Goal: Task Accomplishment & Management: Use online tool/utility

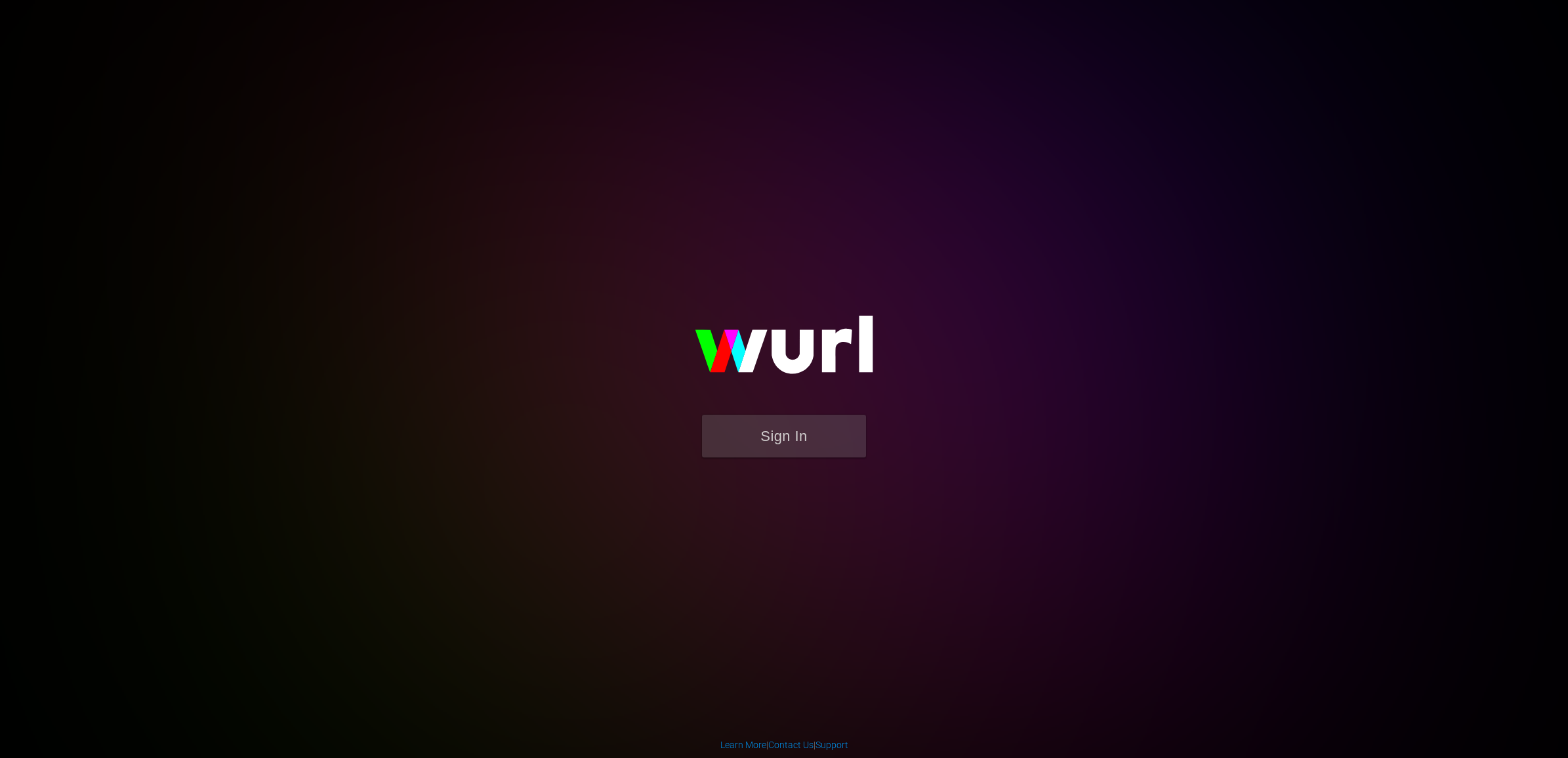
click at [785, 411] on img at bounding box center [783, 351] width 262 height 127
click at [788, 431] on button "Sign In" at bounding box center [783, 436] width 164 height 43
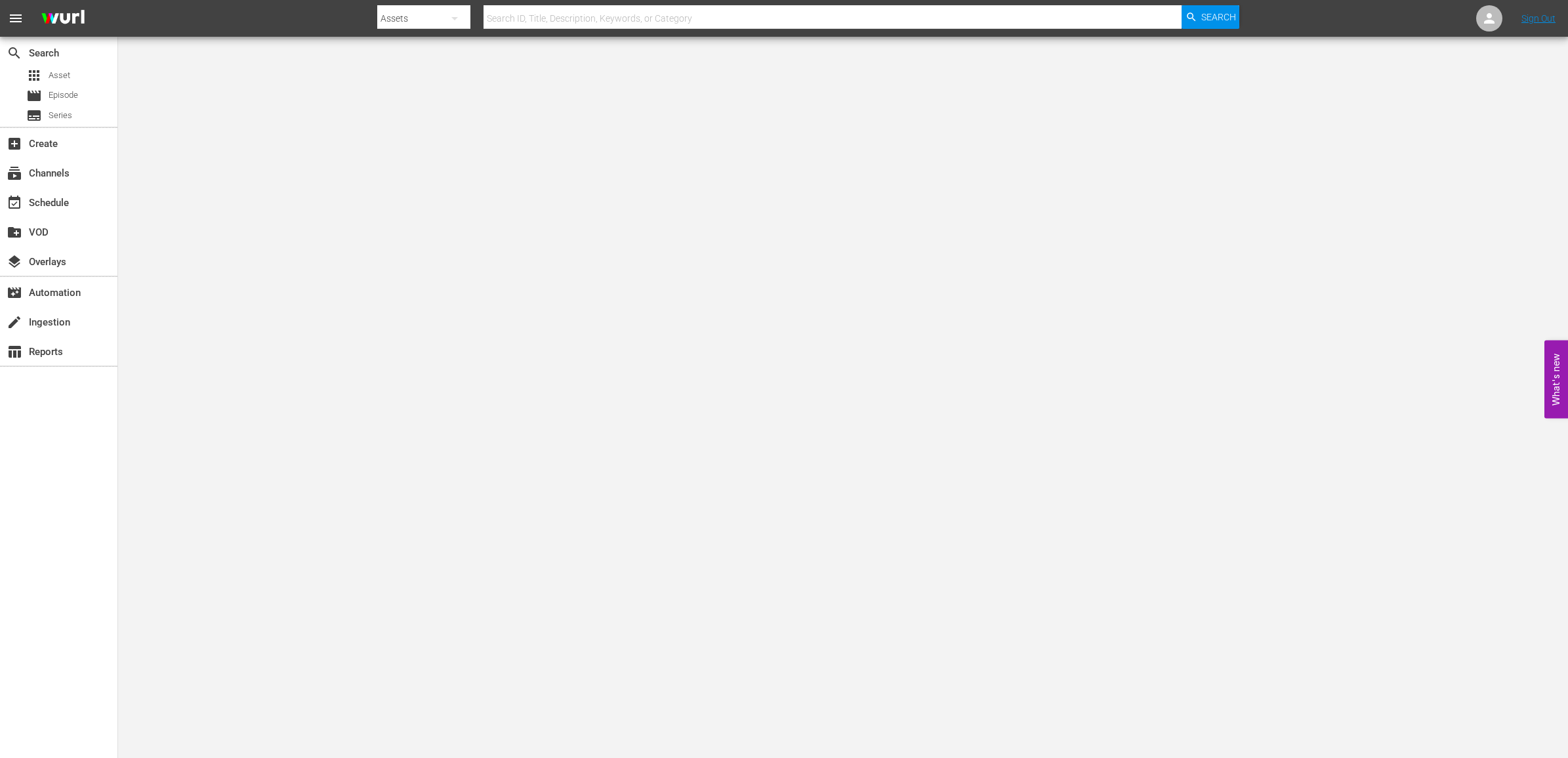
click at [0, 37] on div at bounding box center [0, 37] width 0 height 0
click at [47, 174] on div "subscriptions Channels" at bounding box center [37, 171] width 73 height 12
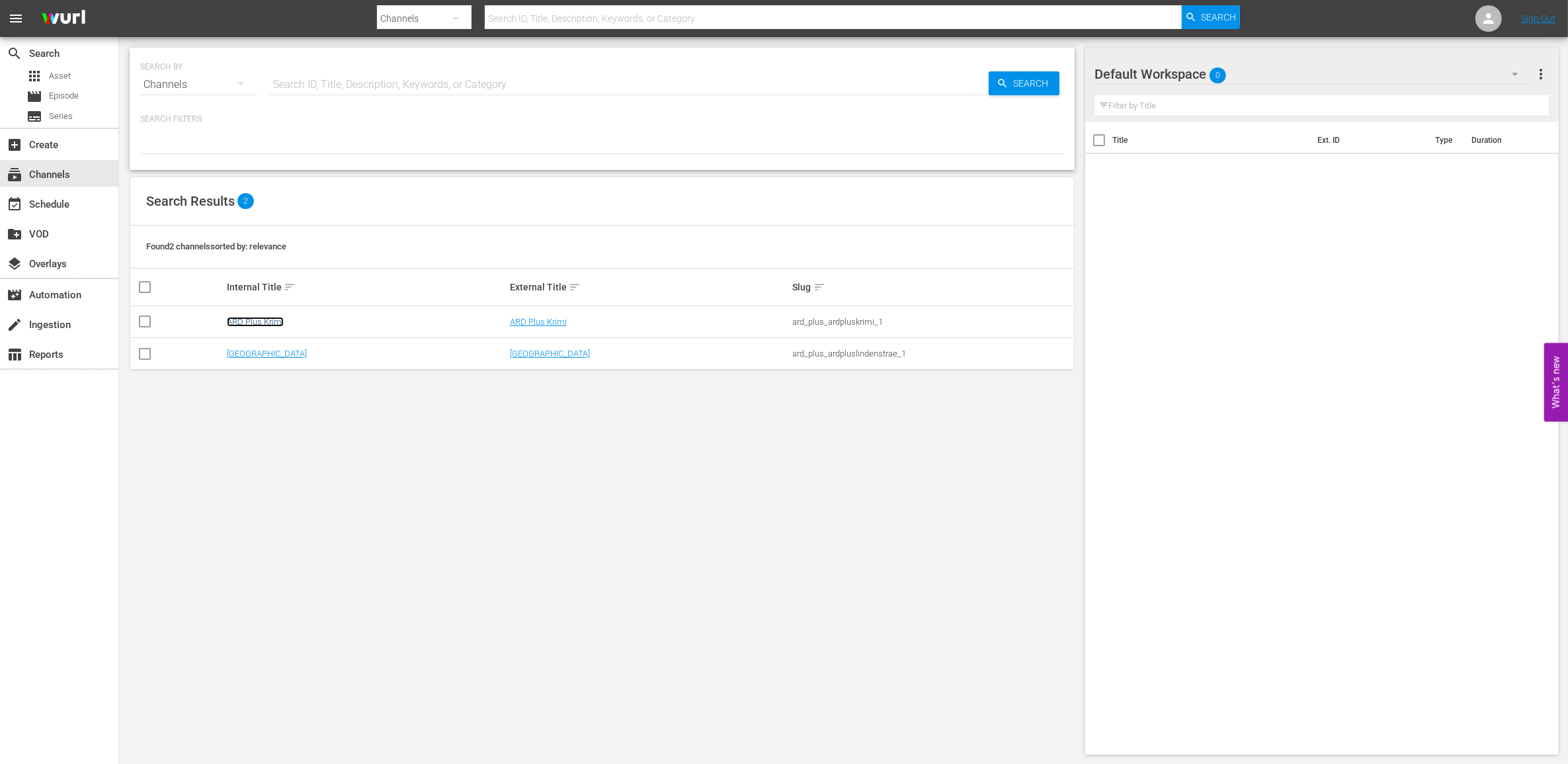
click at [267, 326] on link "ARD Plus Krimi" at bounding box center [255, 321] width 57 height 10
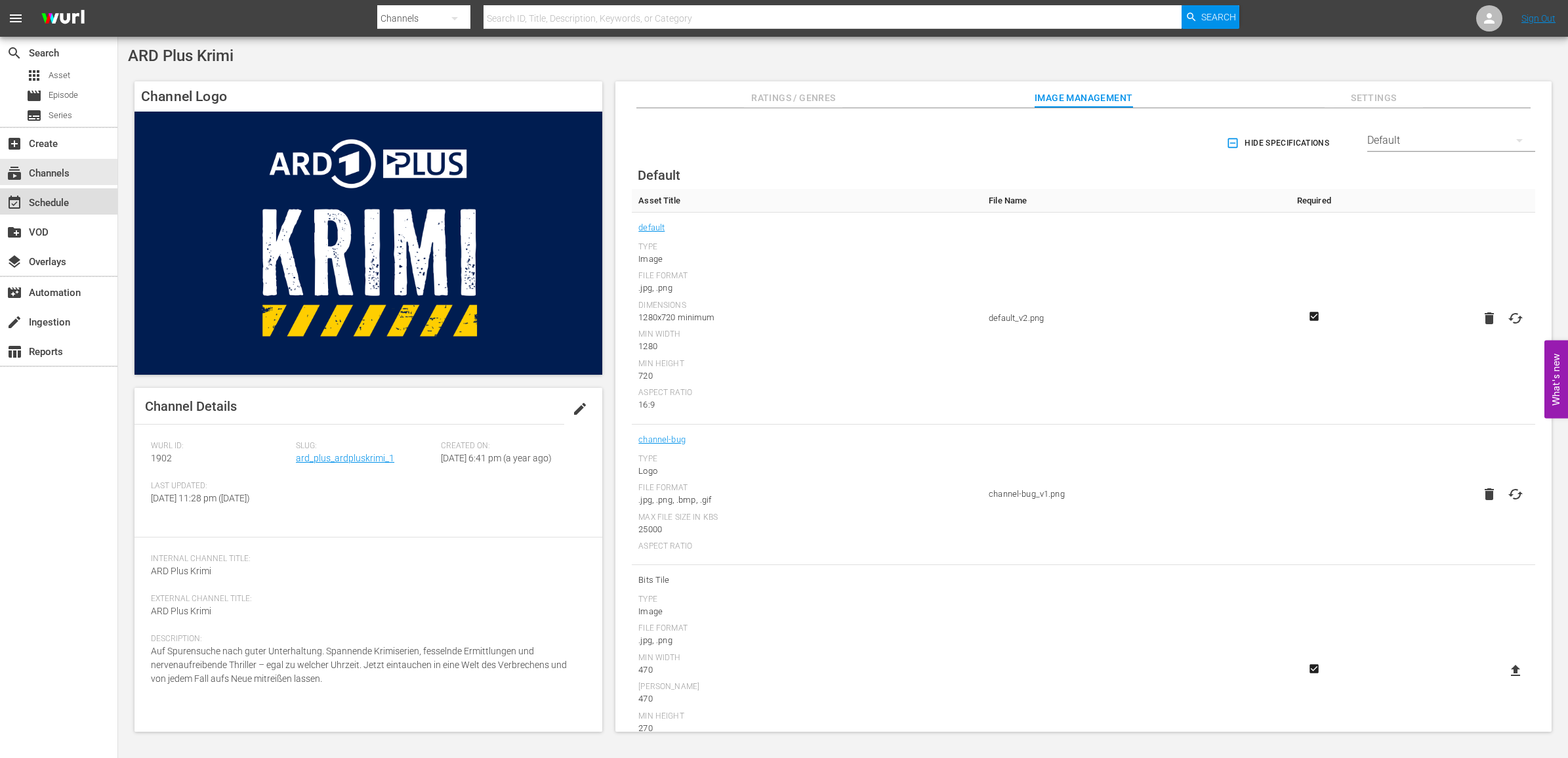
click at [34, 207] on div "event_available Schedule" at bounding box center [37, 201] width 73 height 12
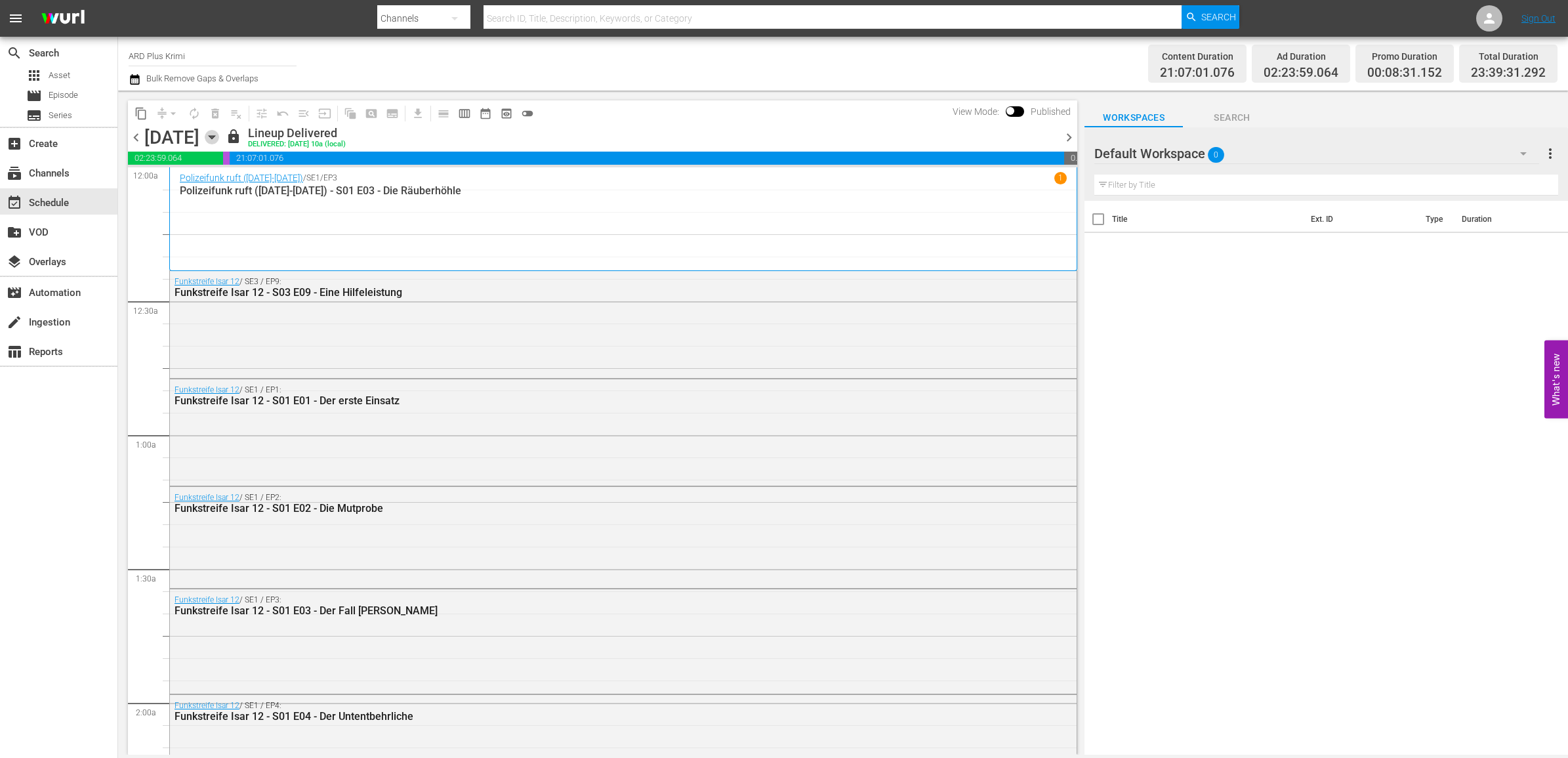
click at [219, 136] on icon "button" at bounding box center [212, 137] width 14 height 14
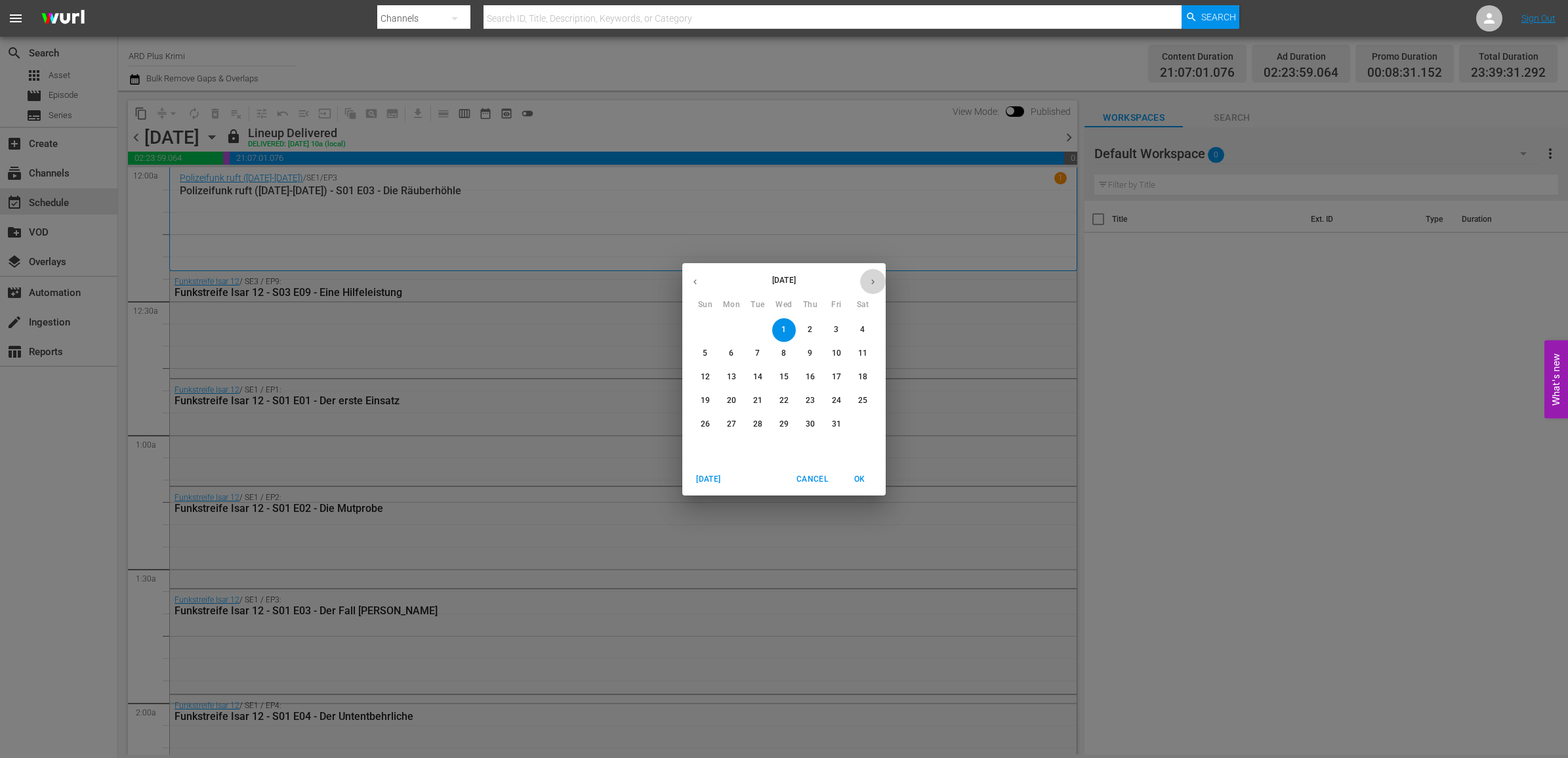
click at [869, 281] on icon "button" at bounding box center [872, 281] width 10 height 10
click at [867, 331] on span "1" at bounding box center [863, 330] width 24 height 11
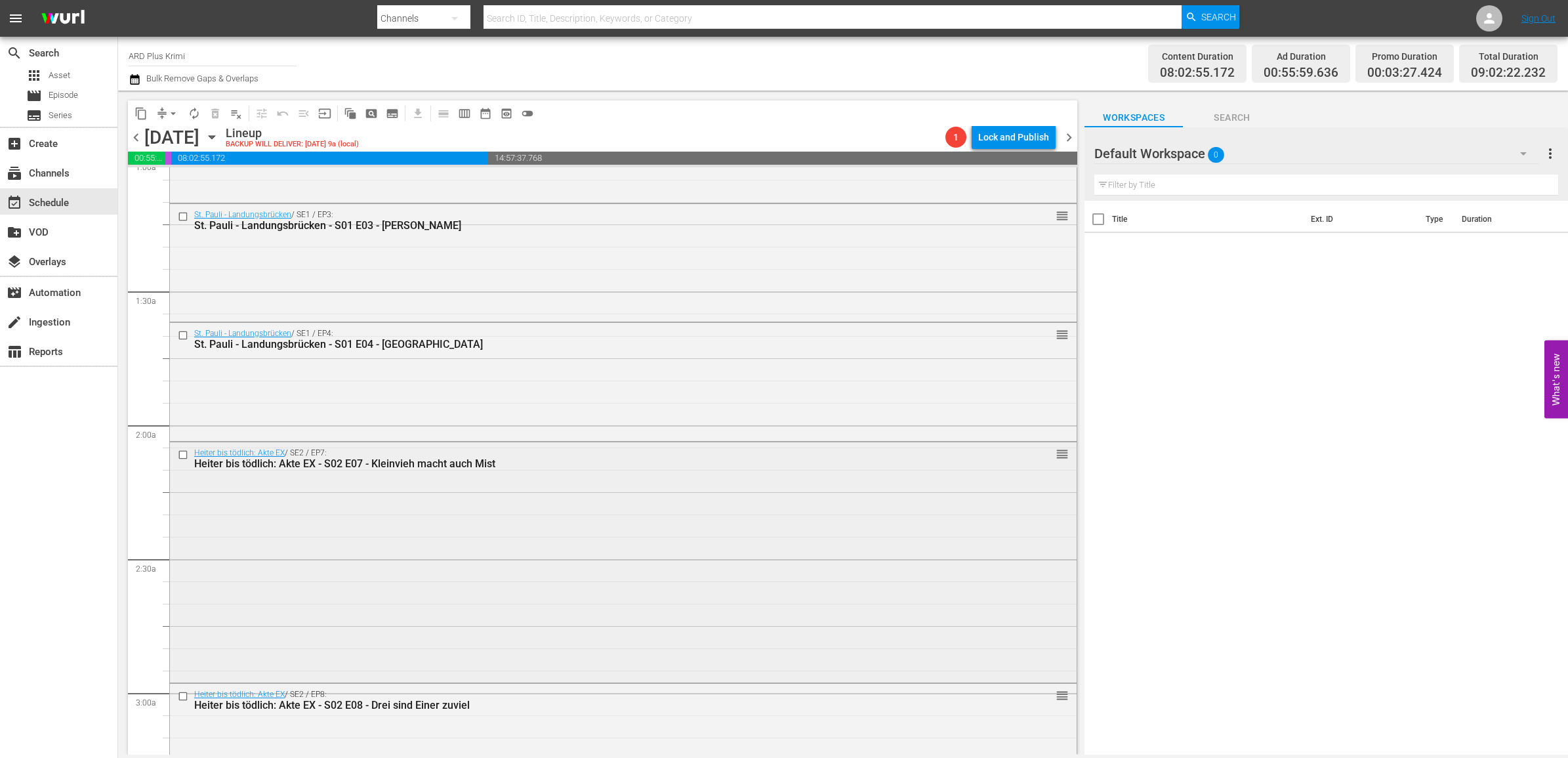
scroll to position [328, 0]
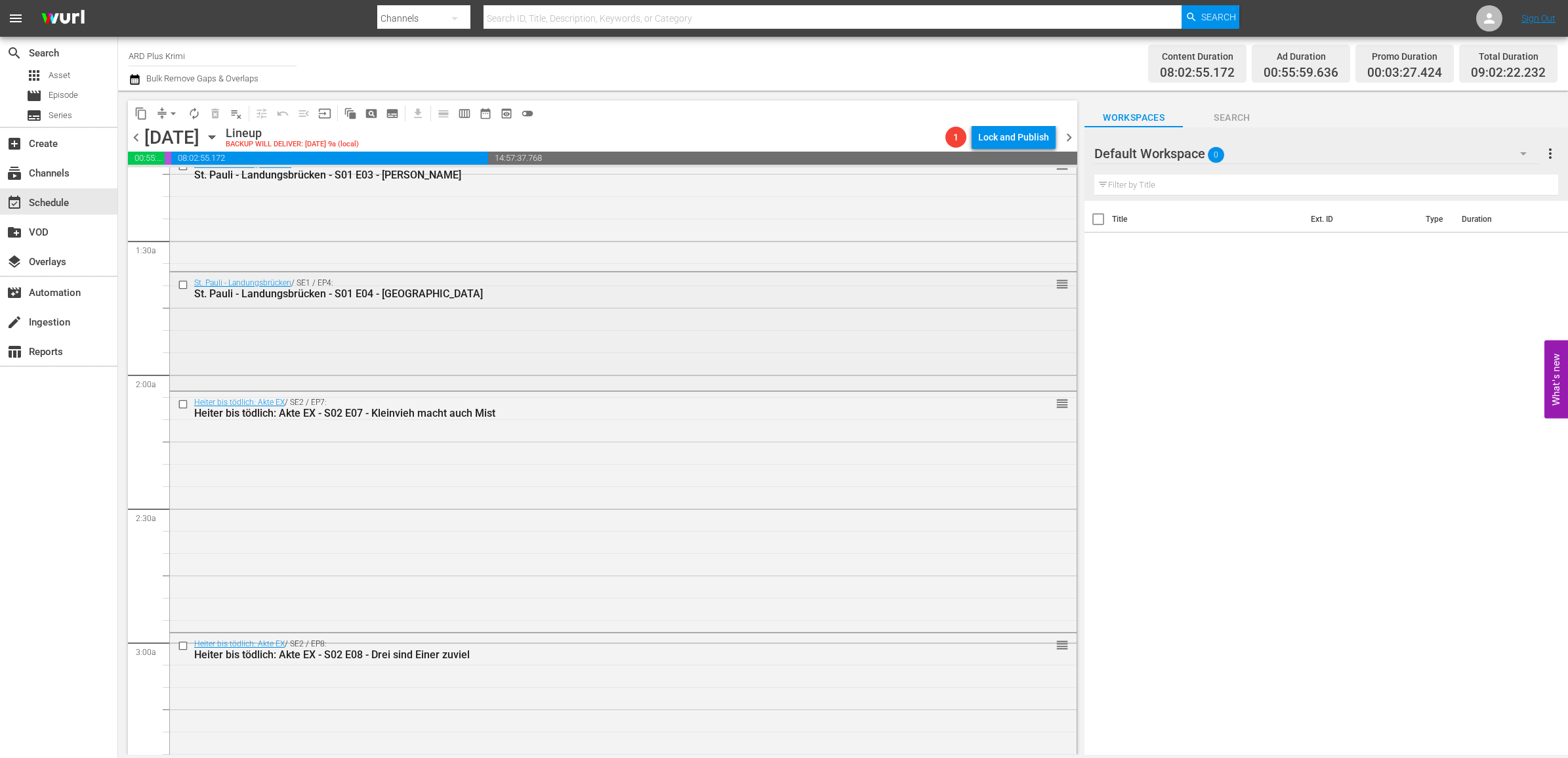
click at [179, 287] on input "checkbox" at bounding box center [185, 284] width 13 height 11
click at [215, 112] on span "delete_forever_outlined" at bounding box center [215, 114] width 13 height 13
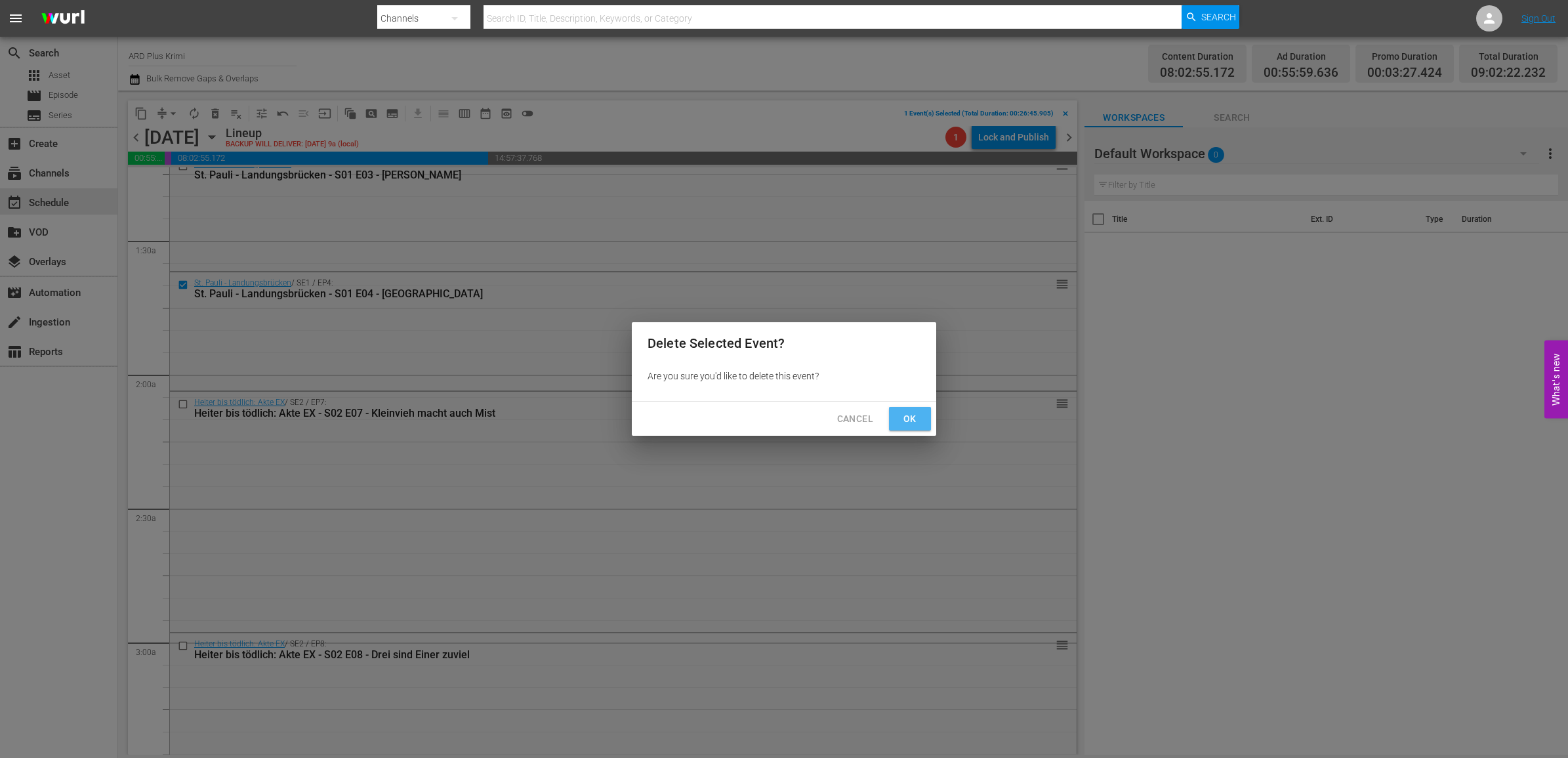
click at [914, 416] on span "Ok" at bounding box center [910, 419] width 21 height 16
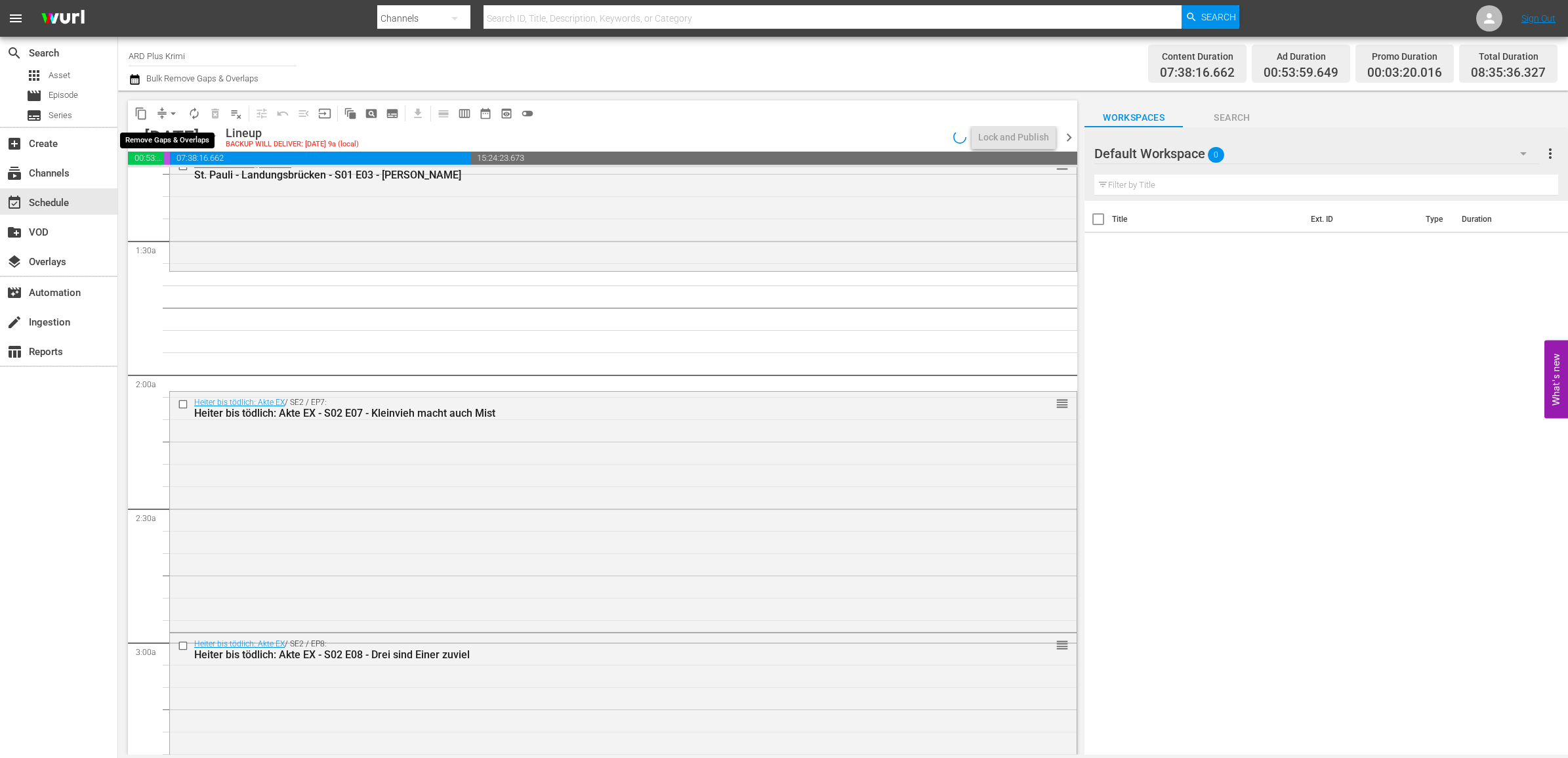
click at [176, 114] on span "arrow_drop_down" at bounding box center [173, 114] width 13 height 13
click at [197, 191] on li "Align to End of Previous Day" at bounding box center [173, 182] width 138 height 22
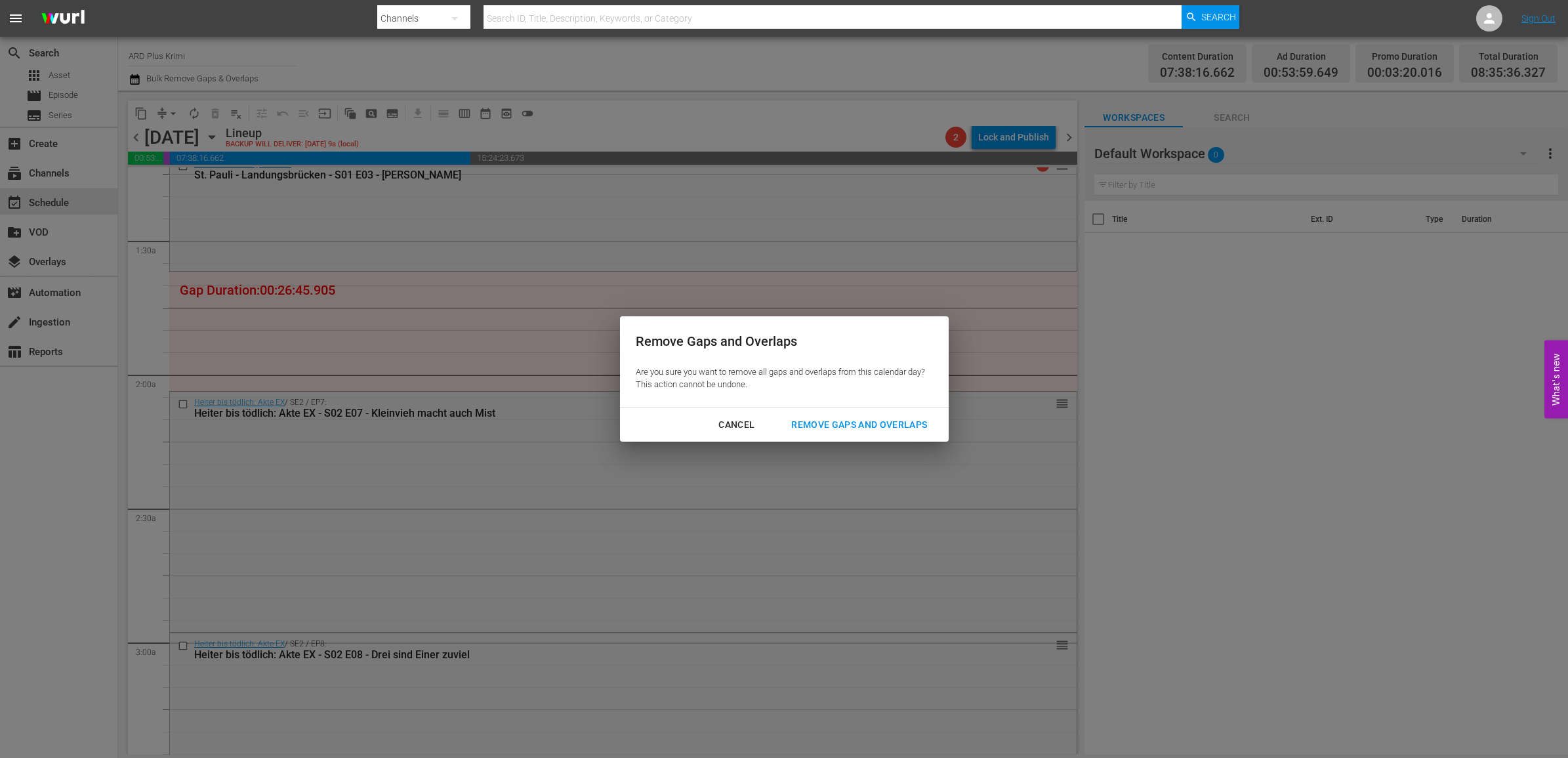
click at [848, 425] on div "Remove Gaps and Overlaps" at bounding box center [859, 425] width 157 height 16
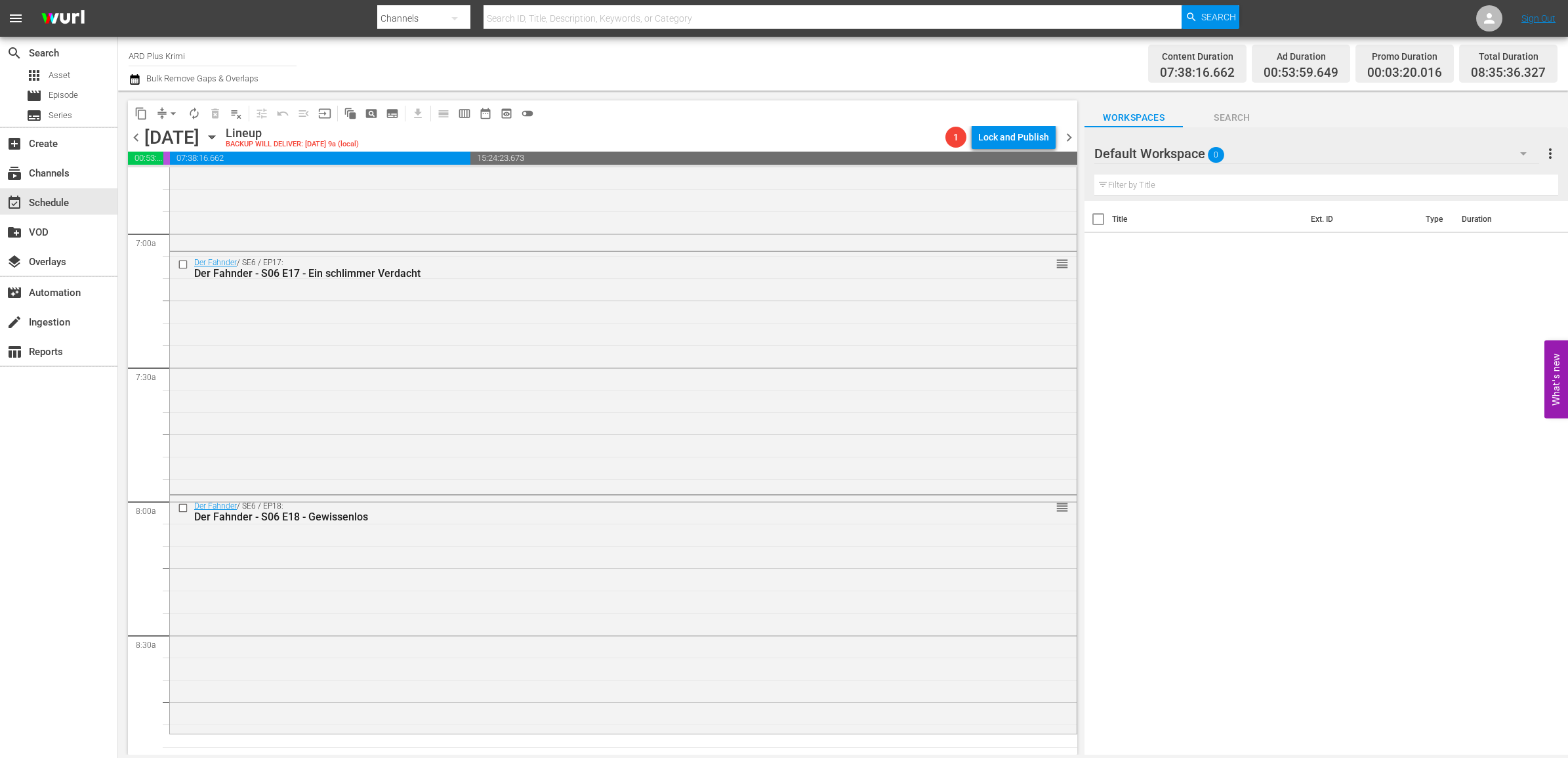
scroll to position [2133, 0]
